Goal: Register for event/course

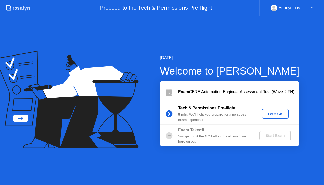
click at [270, 114] on div "Let's Go" at bounding box center [275, 114] width 23 height 4
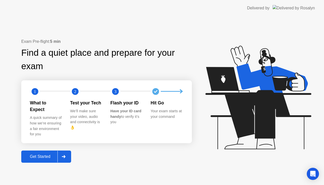
click at [45, 154] on div "Get Started" at bounding box center [40, 156] width 35 height 5
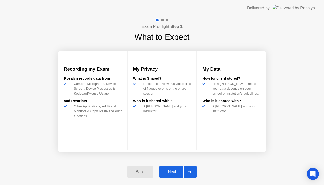
click at [170, 170] on div "Next" at bounding box center [172, 171] width 23 height 5
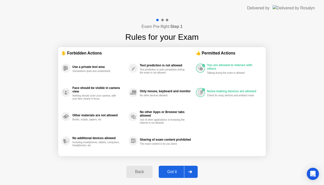
click at [173, 170] on div "Got it" at bounding box center [172, 171] width 24 height 5
select select "**********"
select select "*******"
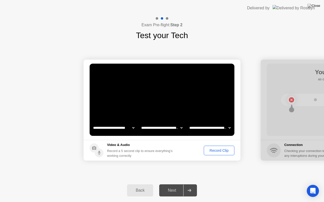
click at [213, 145] on footer "Video & Audio Record a 5 second clip to ensure everything’s working correctly R…" at bounding box center [161, 150] width 157 height 21
click at [215, 152] on div "Record Clip" at bounding box center [218, 151] width 27 height 4
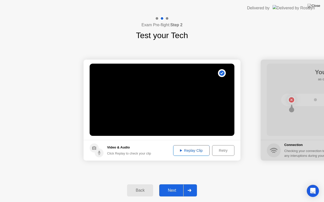
click at [174, 184] on div "Next" at bounding box center [172, 190] width 23 height 5
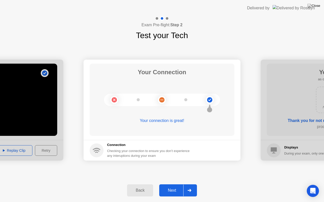
click at [168, 184] on div "Next" at bounding box center [172, 190] width 23 height 5
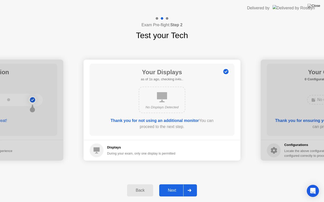
click at [173, 184] on div "Next" at bounding box center [172, 190] width 23 height 5
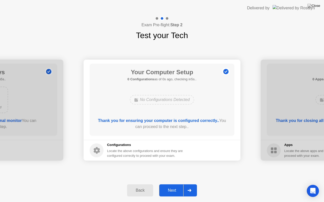
click at [173, 184] on div "Next" at bounding box center [172, 190] width 23 height 5
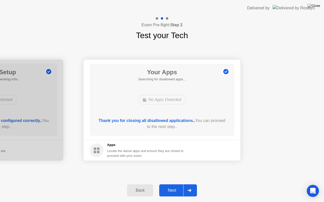
click at [173, 184] on div "Next" at bounding box center [172, 190] width 23 height 5
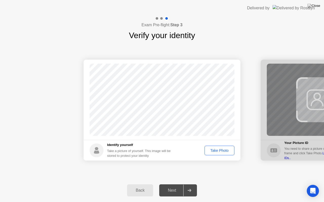
click at [209, 153] on div "Take Photo" at bounding box center [219, 151] width 26 height 4
click at [176, 184] on div "Next" at bounding box center [172, 190] width 23 height 5
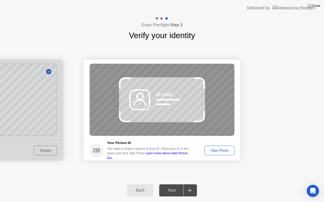
click at [216, 151] on div "Take Photo" at bounding box center [219, 151] width 26 height 4
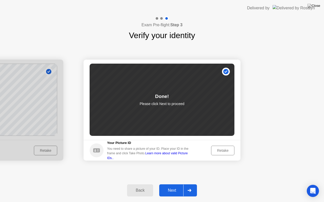
click at [174, 184] on button "Next" at bounding box center [178, 191] width 38 height 12
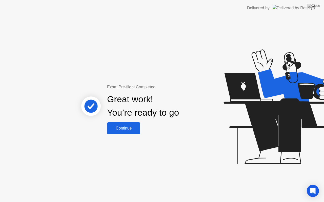
click at [125, 126] on div "Continue" at bounding box center [123, 128] width 30 height 5
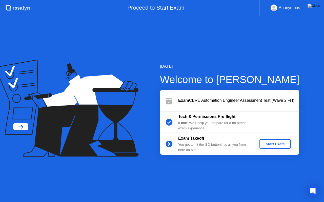
click at [276, 144] on div "Start Exam" at bounding box center [274, 144] width 27 height 4
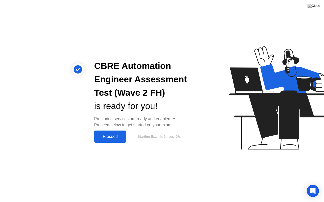
click at [120, 133] on button "Proceed" at bounding box center [110, 137] width 32 height 12
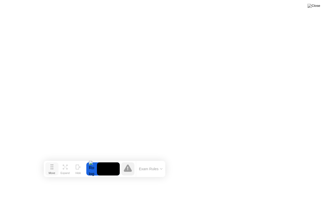
drag, startPoint x: 110, startPoint y: 193, endPoint x: 51, endPoint y: 167, distance: 64.1
click at [51, 167] on icon at bounding box center [52, 167] width 3 height 5
click at [317, 8] on img at bounding box center [313, 6] width 13 height 4
